Goal: Task Accomplishment & Management: Complete application form

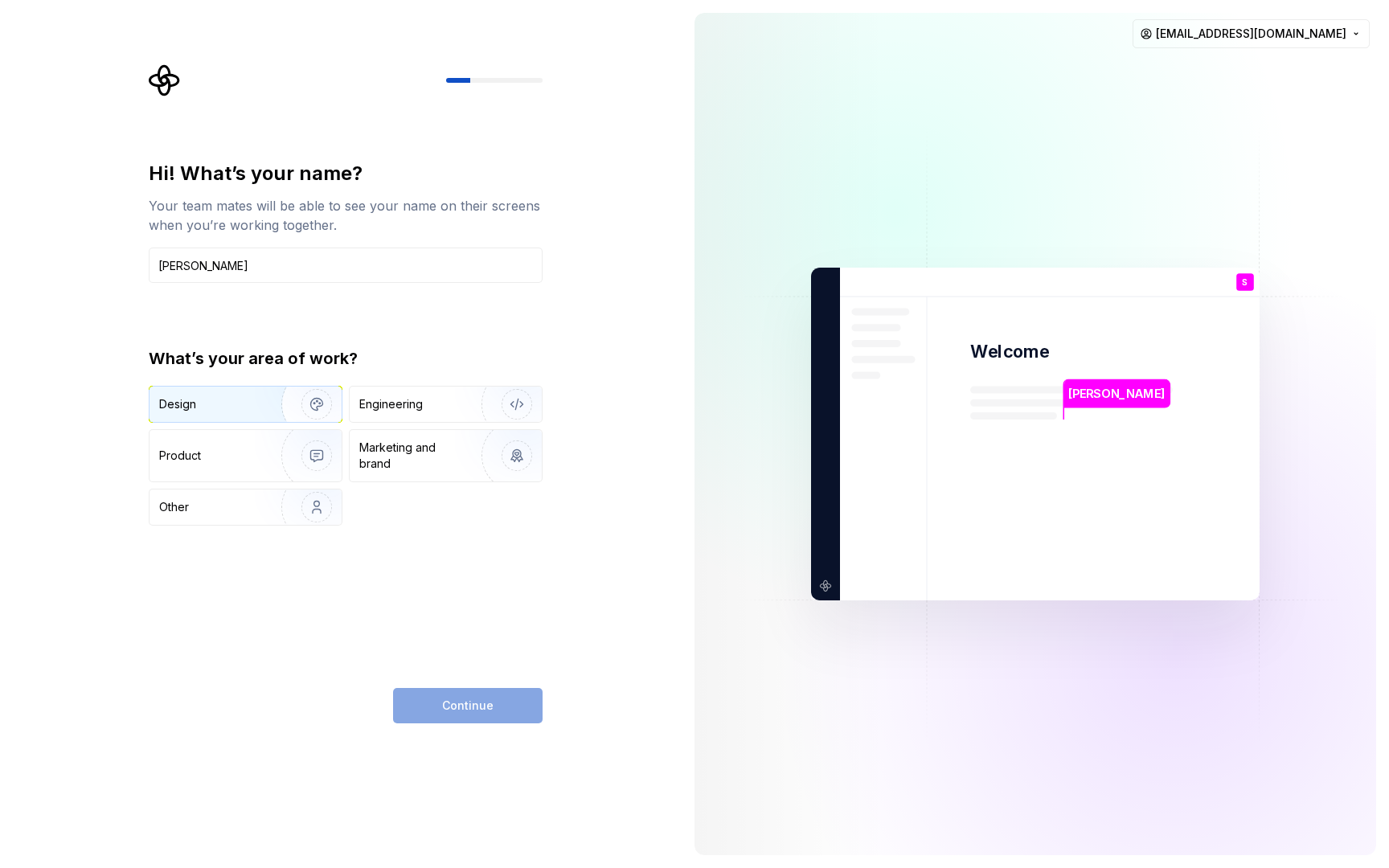
type input "[PERSON_NAME]"
click at [287, 414] on img "button" at bounding box center [307, 405] width 103 height 108
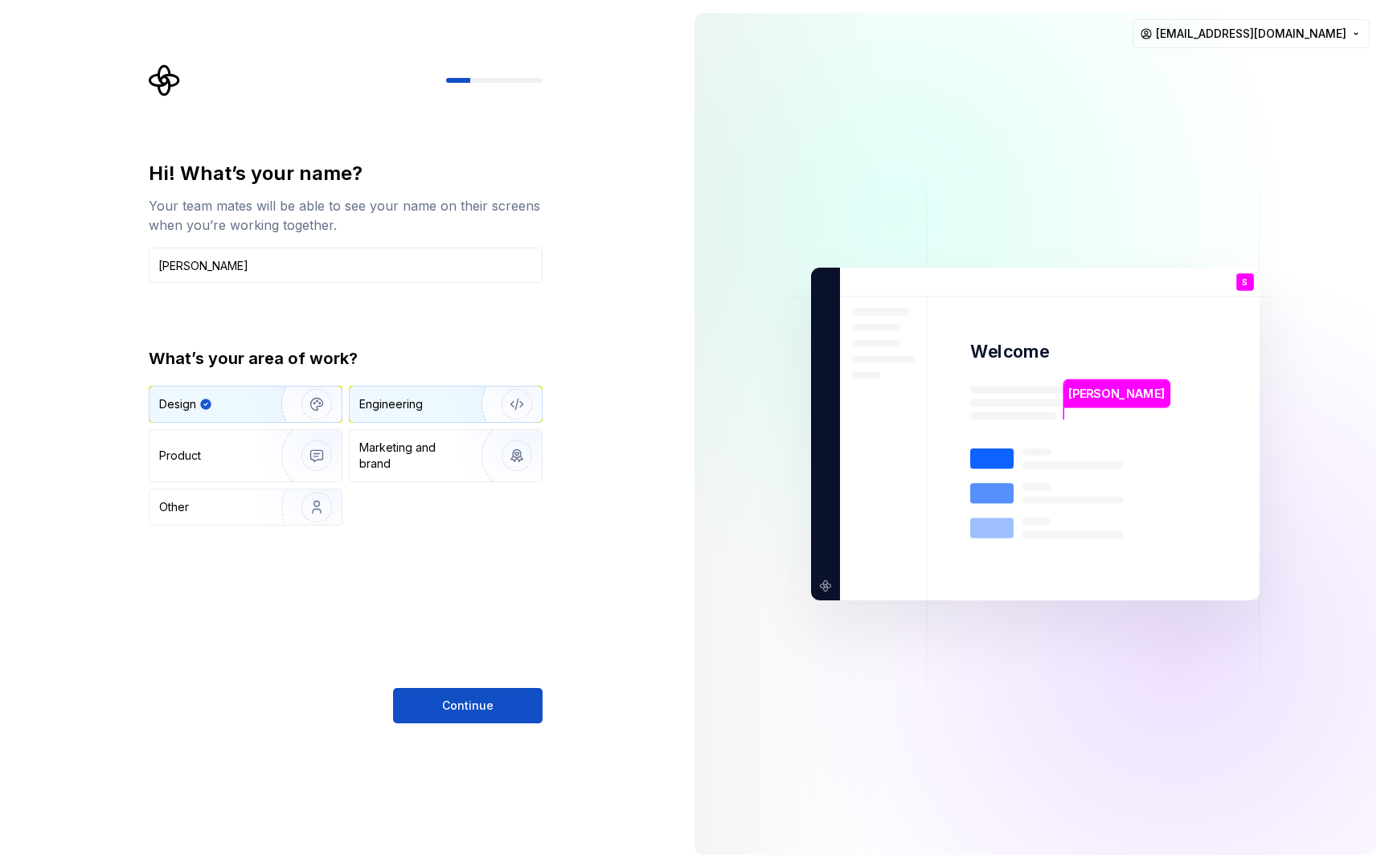
click at [414, 417] on div "Engineering" at bounding box center [446, 404] width 192 height 35
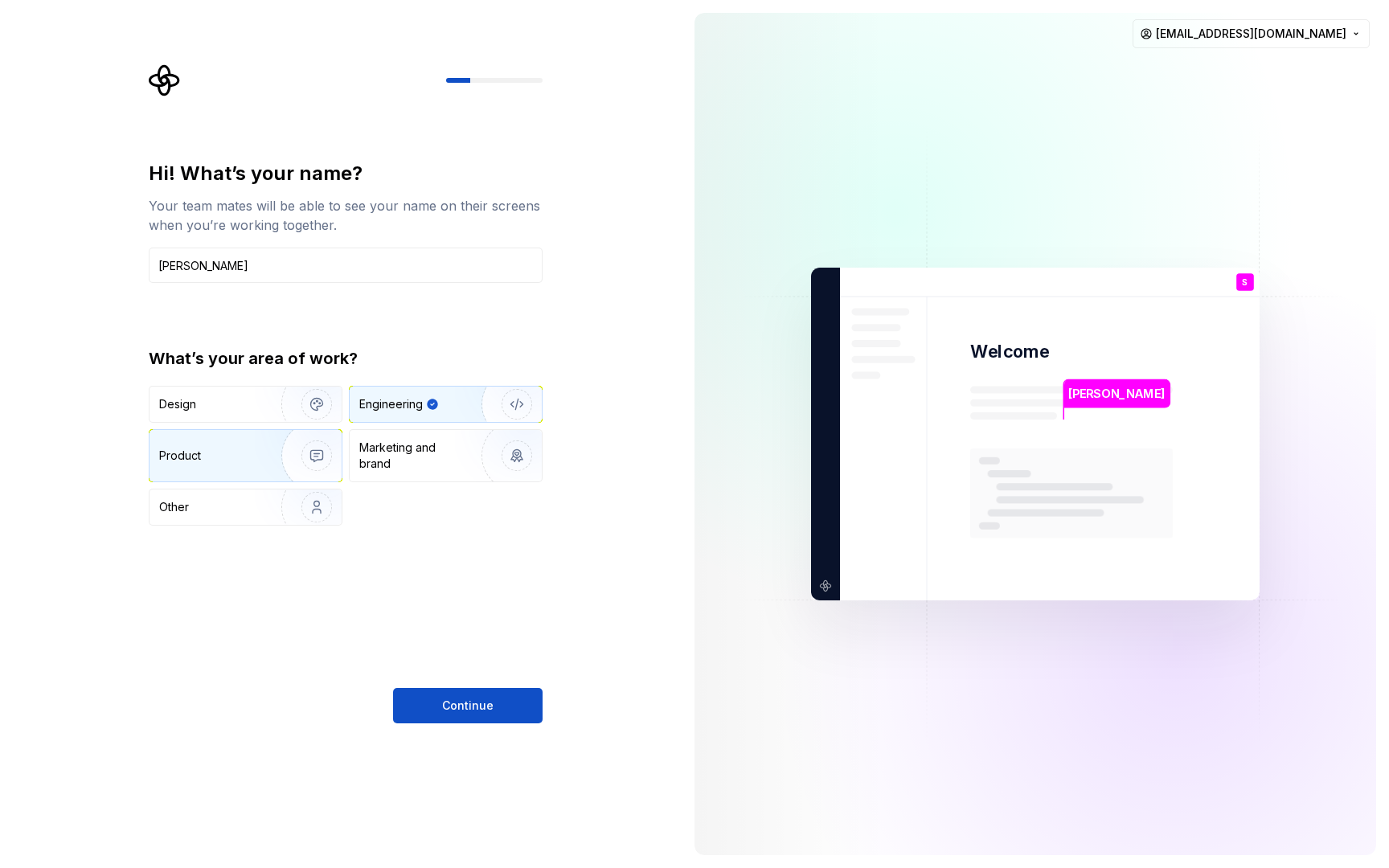
click at [290, 465] on img "button" at bounding box center [307, 456] width 103 height 108
click at [398, 408] on div "Engineering" at bounding box center [391, 405] width 64 height 16
click at [446, 718] on button "Continue" at bounding box center [468, 705] width 150 height 35
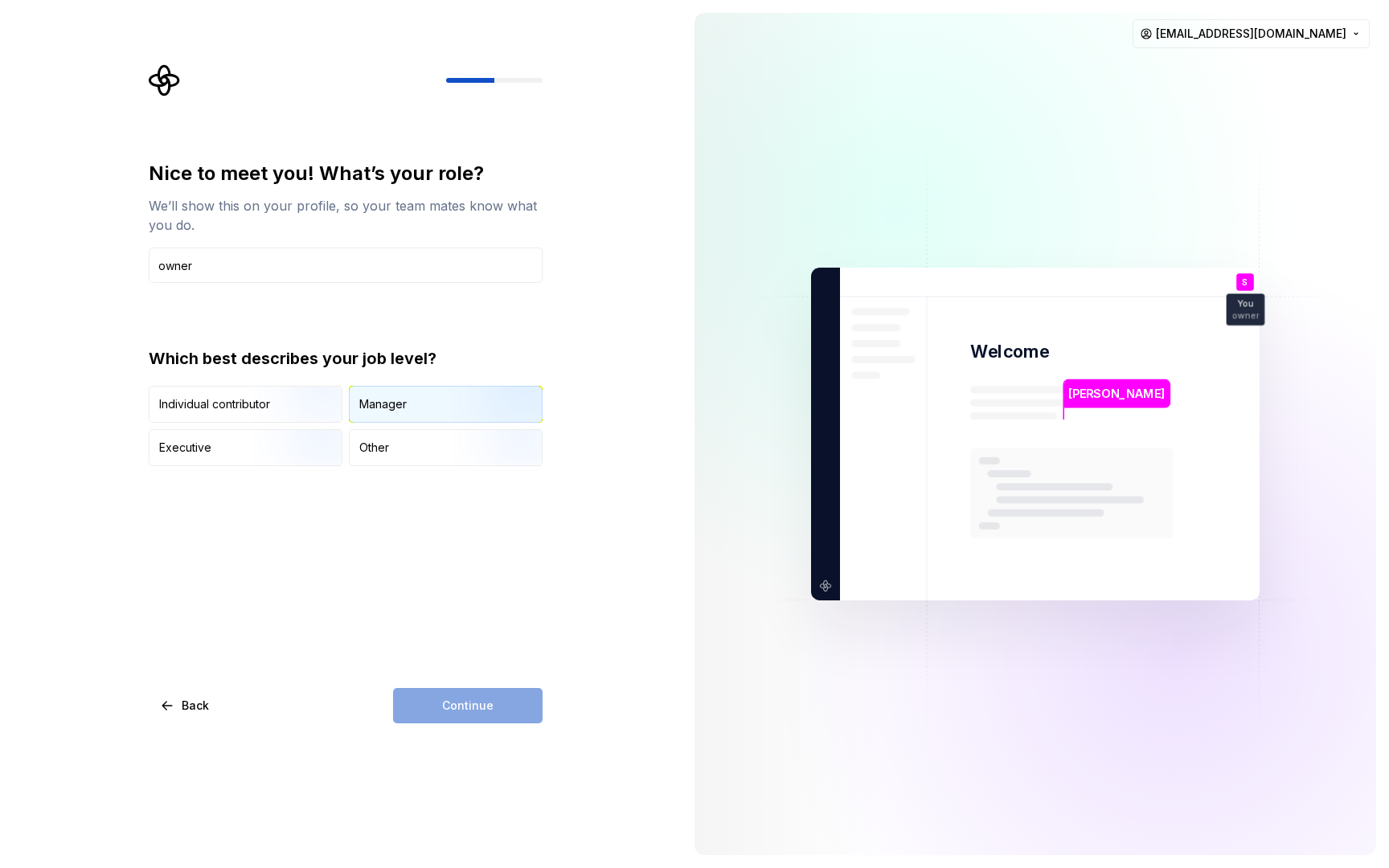
type input "owner"
click at [379, 407] on div "Manager" at bounding box center [383, 405] width 47 height 16
click at [414, 703] on button "Continue" at bounding box center [468, 705] width 150 height 35
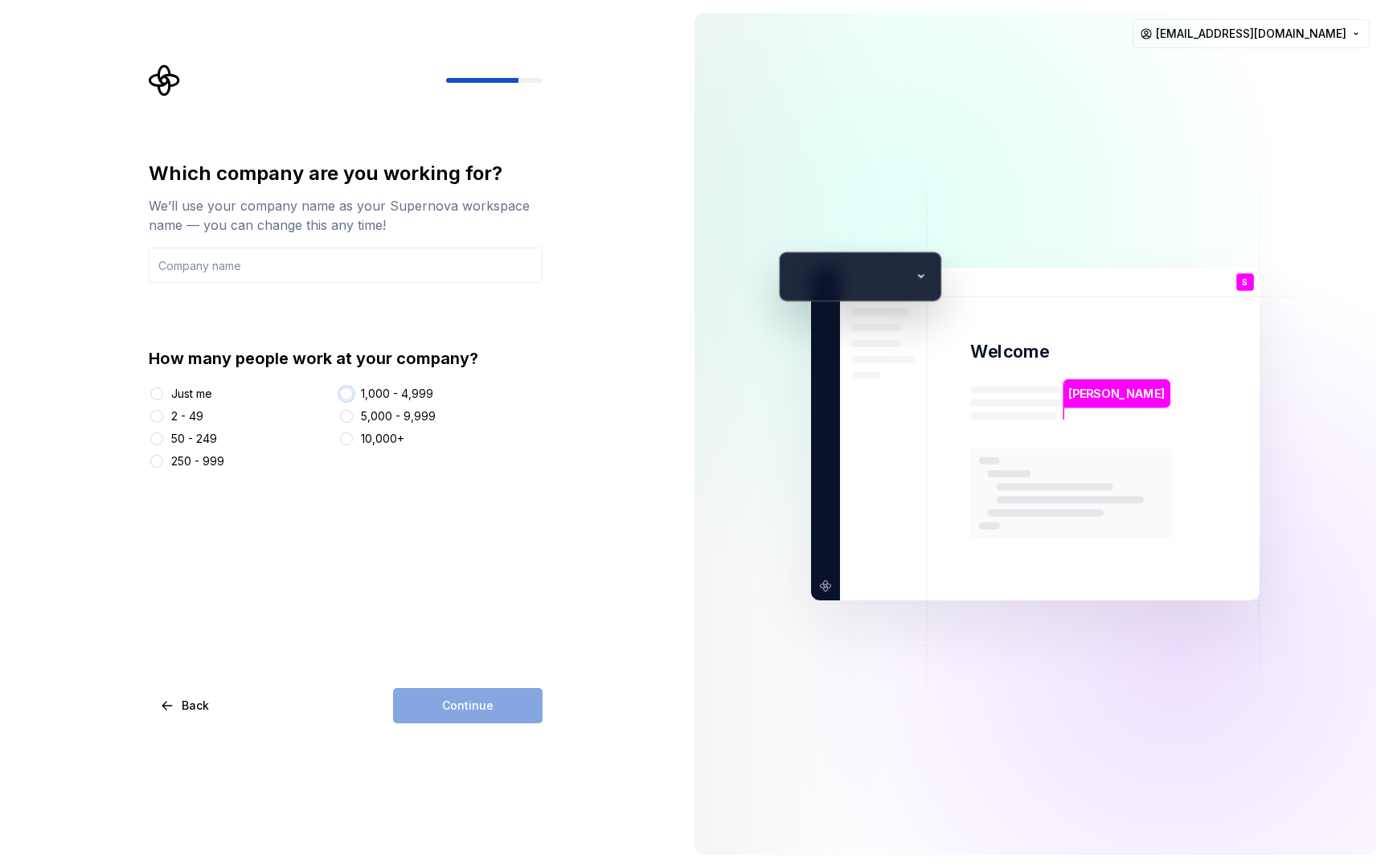
click at [351, 397] on button "1,000 - 4,999" at bounding box center [347, 394] width 13 height 13
click at [441, 692] on div "Continue" at bounding box center [468, 705] width 150 height 35
click at [441, 701] on div "Continue" at bounding box center [468, 705] width 150 height 35
click at [315, 254] on input "text" at bounding box center [346, 265] width 394 height 35
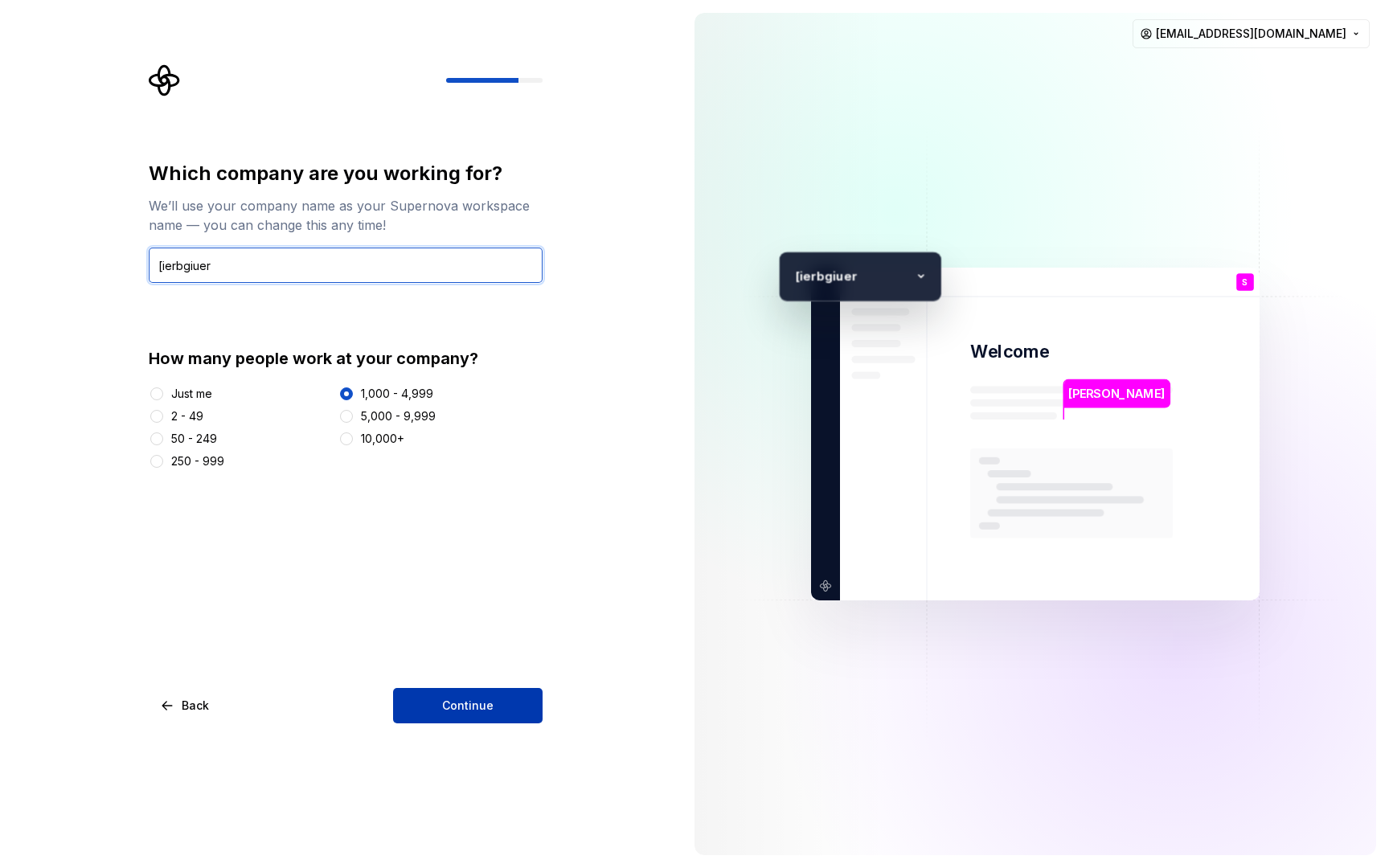
type input "[ierbgiuer"
click at [453, 718] on button "Continue" at bounding box center [468, 705] width 150 height 35
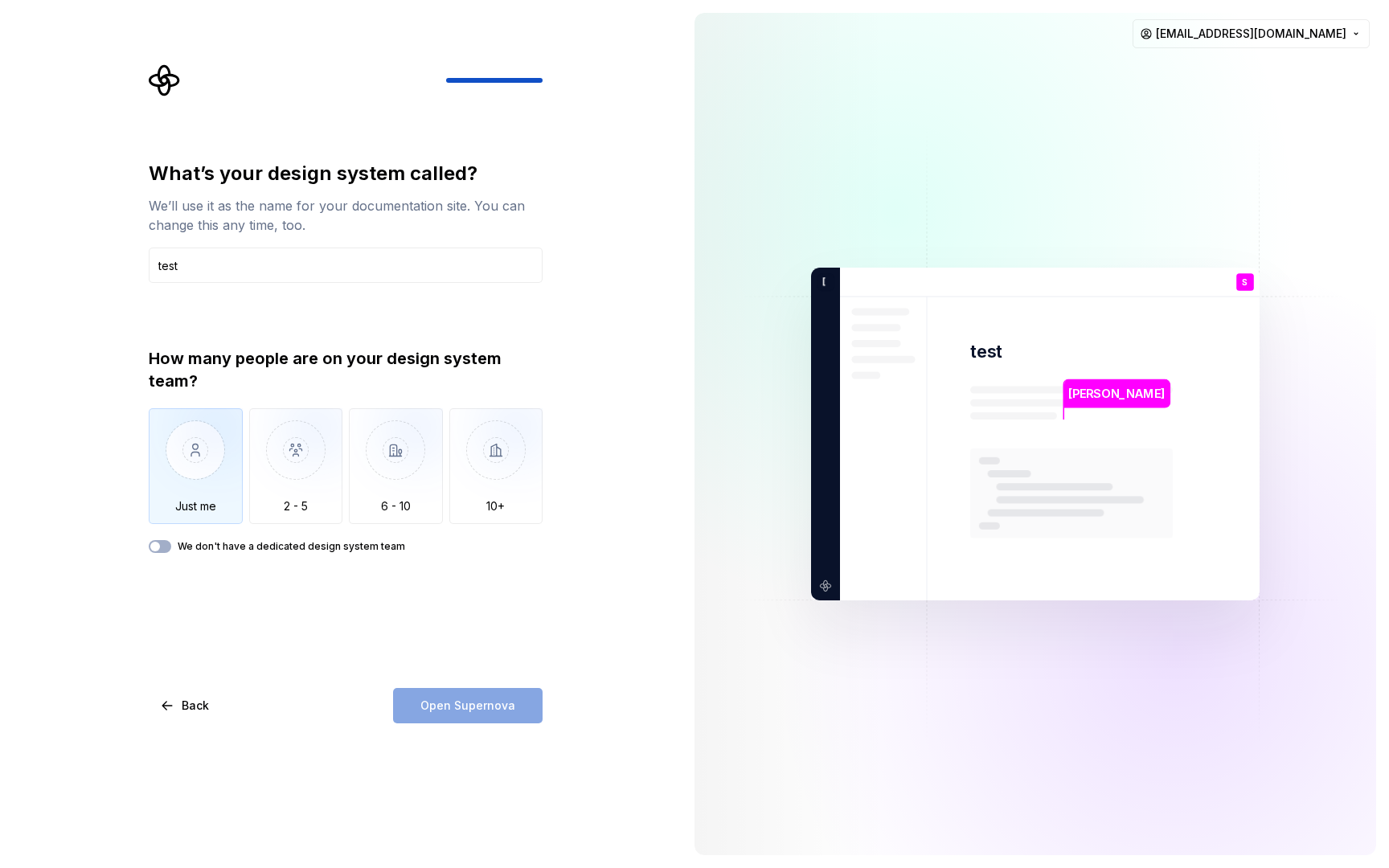
type input "test"
click at [228, 499] on img "button" at bounding box center [195, 462] width 94 height 108
click at [429, 719] on button "Open Supernova" at bounding box center [468, 705] width 150 height 35
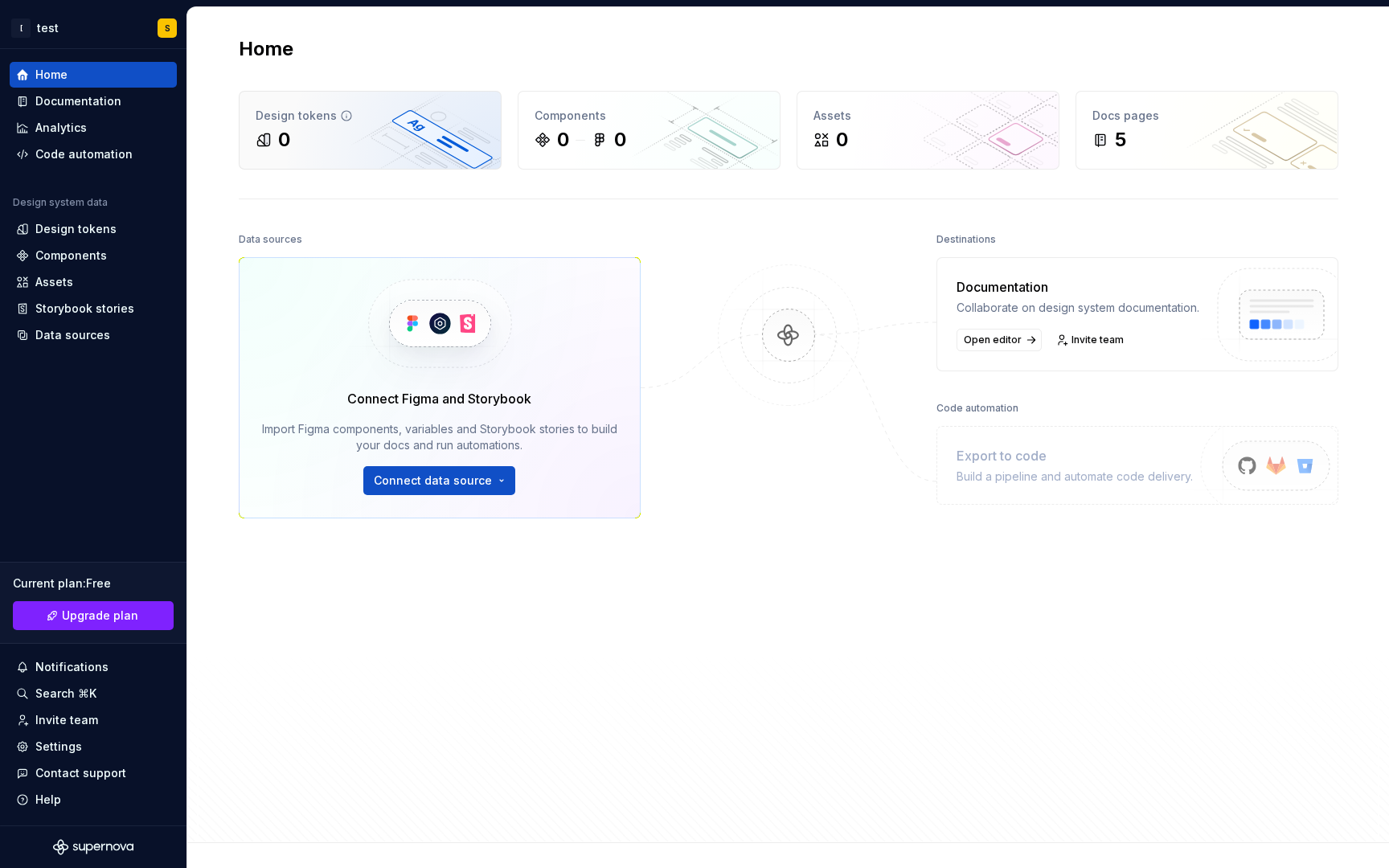
click at [398, 145] on div "0" at bounding box center [370, 139] width 229 height 25
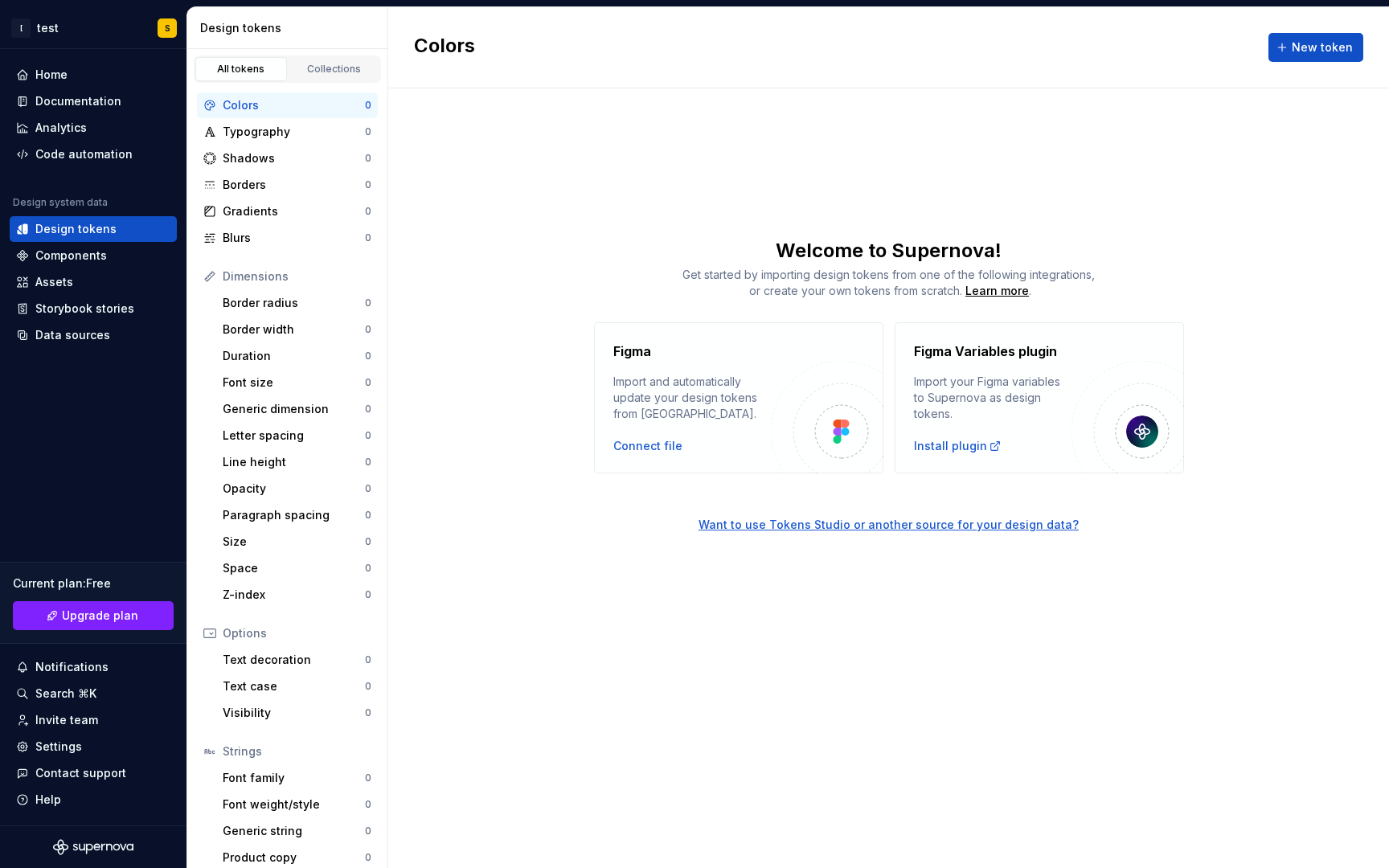
click at [397, 143] on div "Colors New token Welcome to Supernova! Get started by importing design tokens f…" at bounding box center [889, 437] width 1001 height 861
click at [278, 141] on div "Typography 0" at bounding box center [287, 132] width 181 height 25
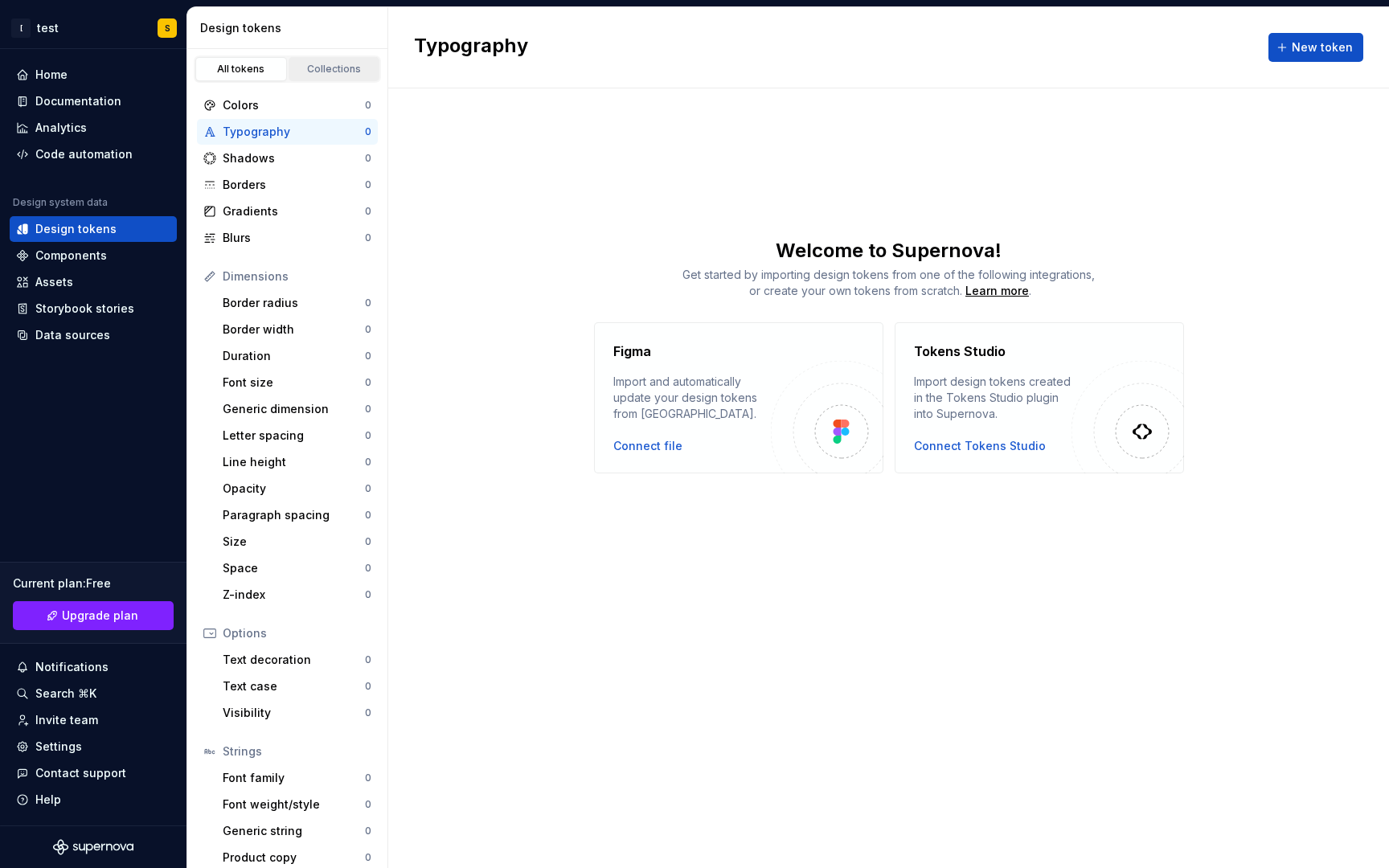
click at [321, 72] on div "Collections" at bounding box center [334, 69] width 80 height 13
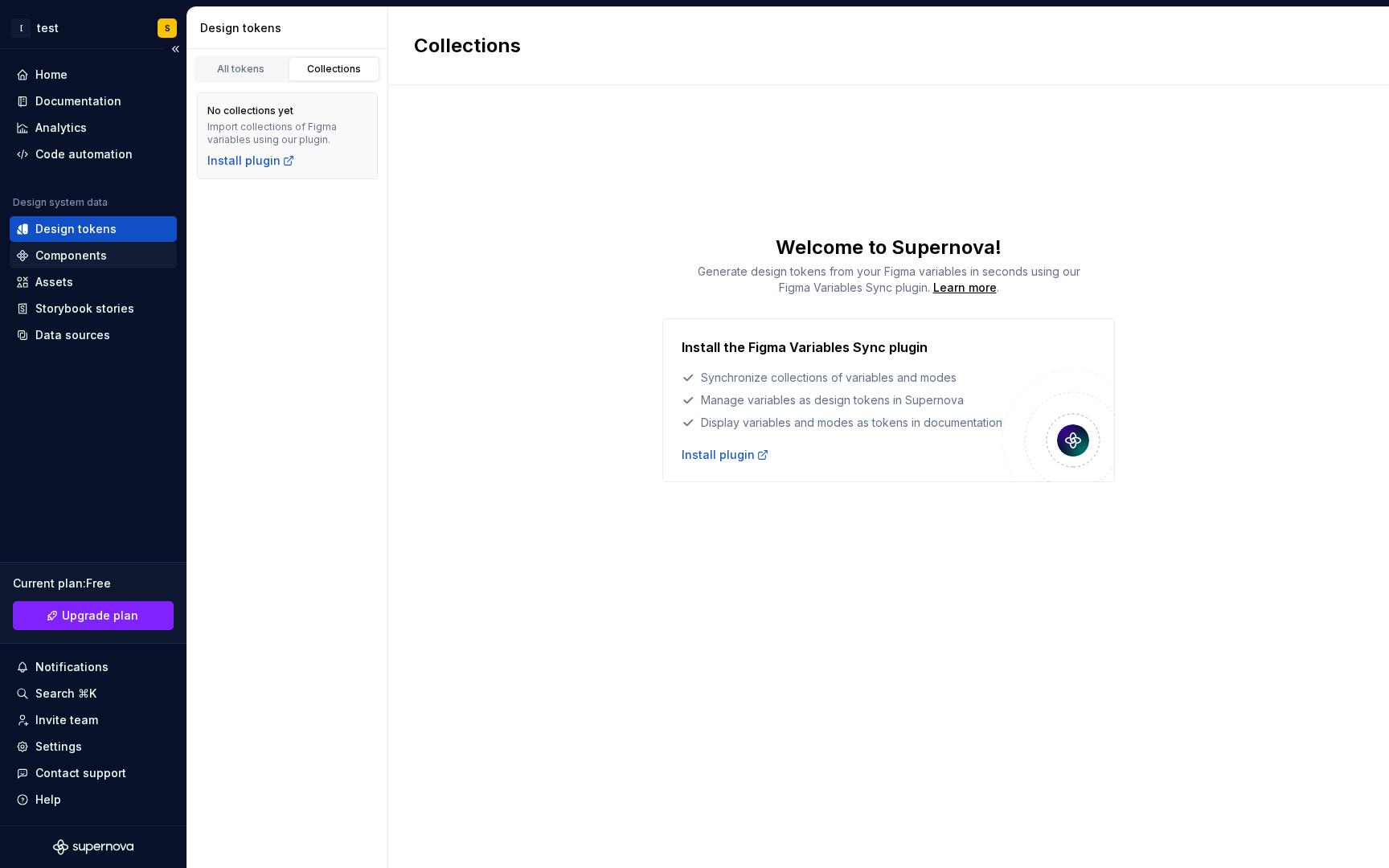
click at [78, 255] on div "Components" at bounding box center [71, 256] width 72 height 16
